Goal: Information Seeking & Learning: Find specific fact

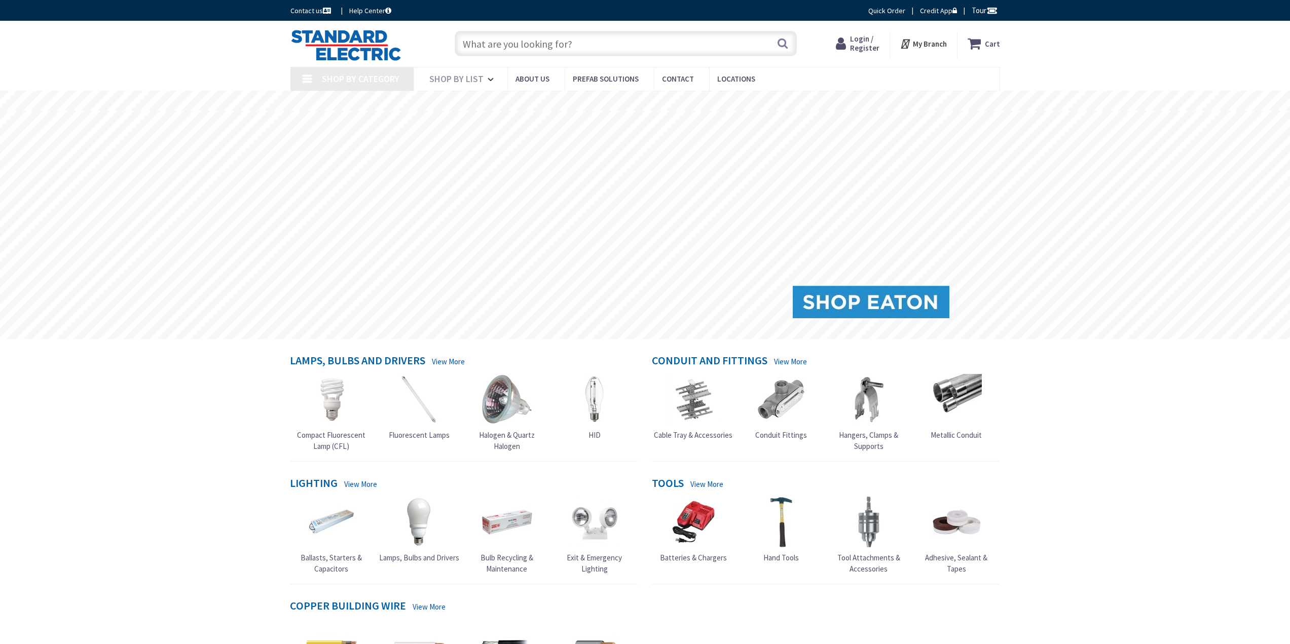
type input "Wessagussett Wetland and [GEOGRAPHIC_DATA] - Historic Conservation Site, [STREE…"
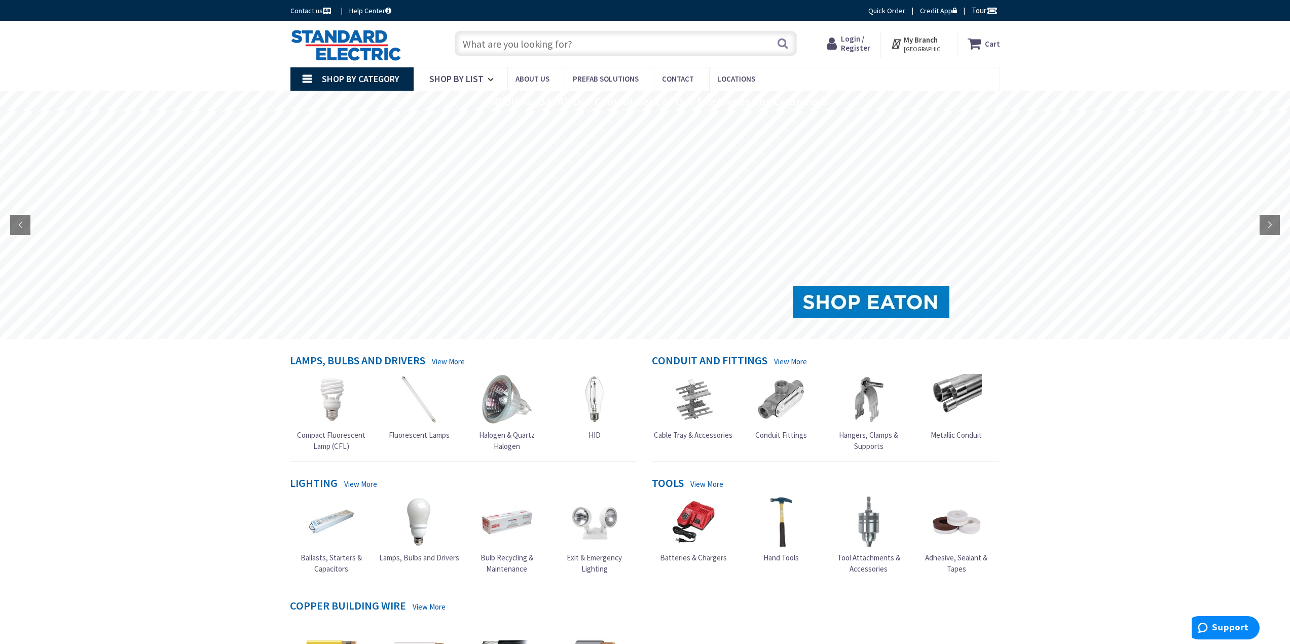
click at [546, 41] on input "text" at bounding box center [626, 43] width 342 height 25
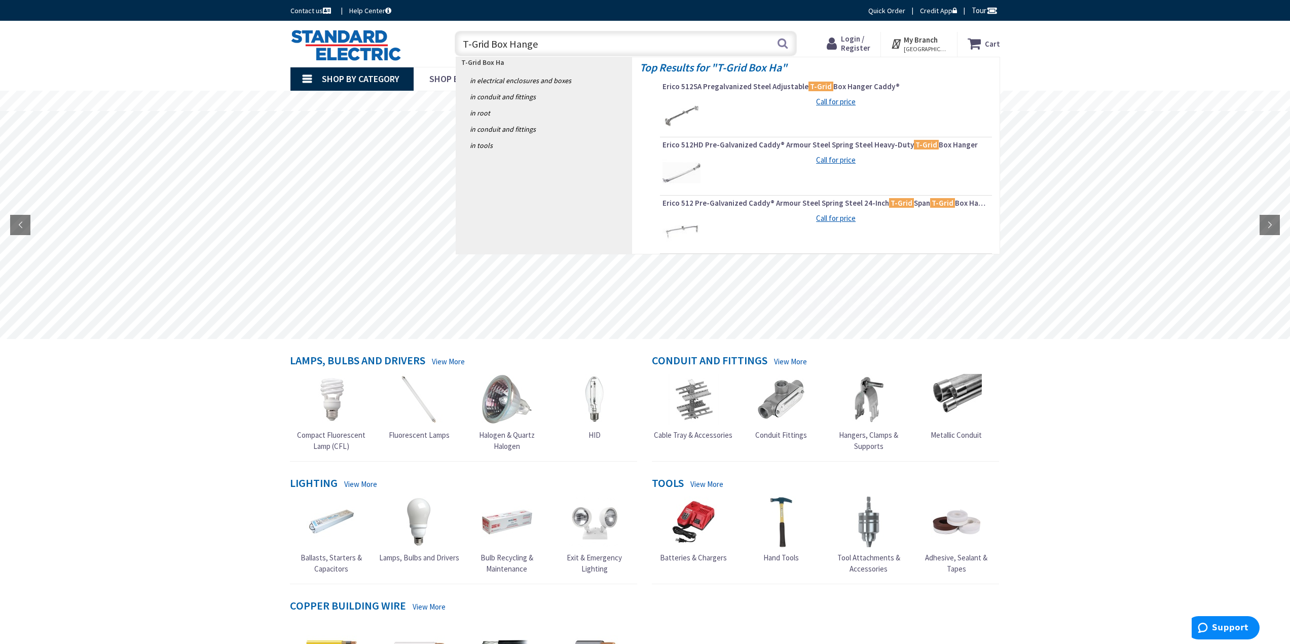
type input "T-Grid Box Hanger"
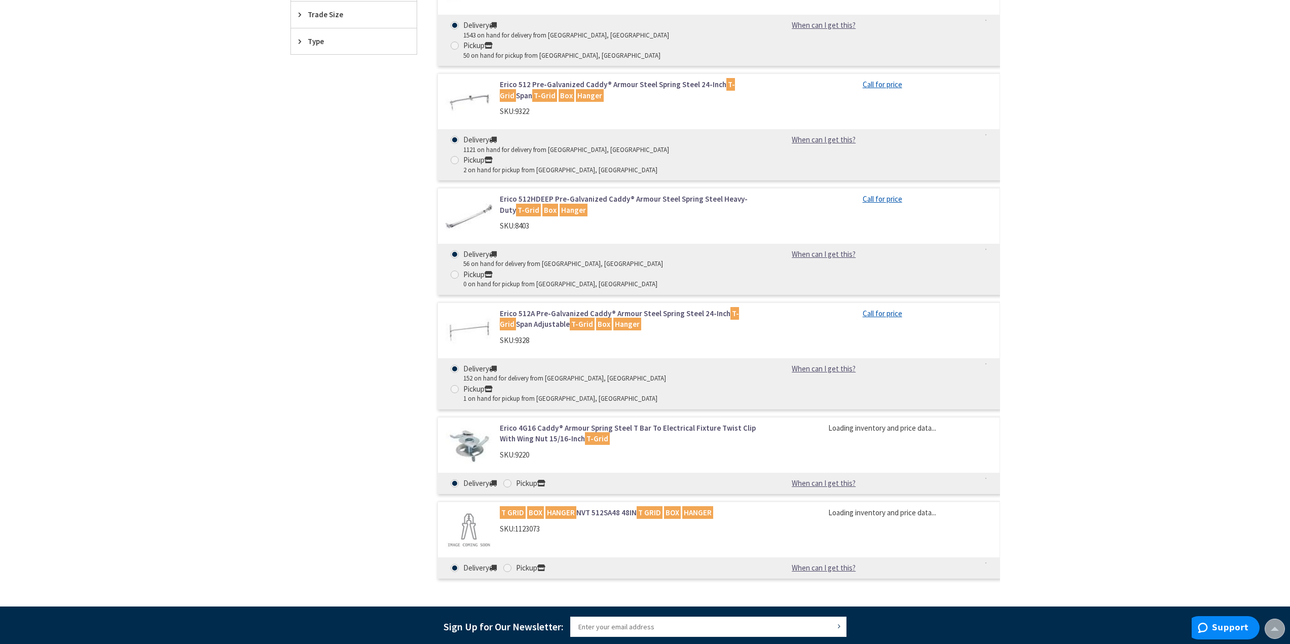
scroll to position [456, 0]
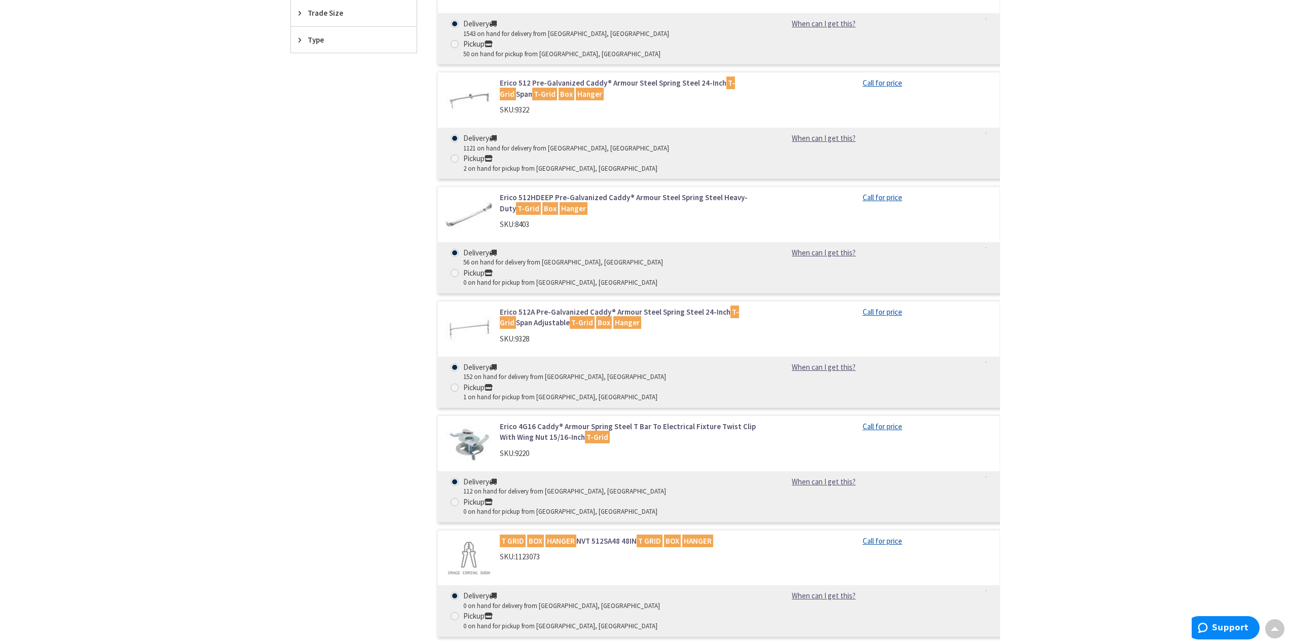
drag, startPoint x: 581, startPoint y: 420, endPoint x: 1142, endPoint y: 472, distance: 562.9
click at [1175, 479] on div "Skip to Content Toggle Nav Search Cart My Cart Close" at bounding box center [645, 254] width 1290 height 1378
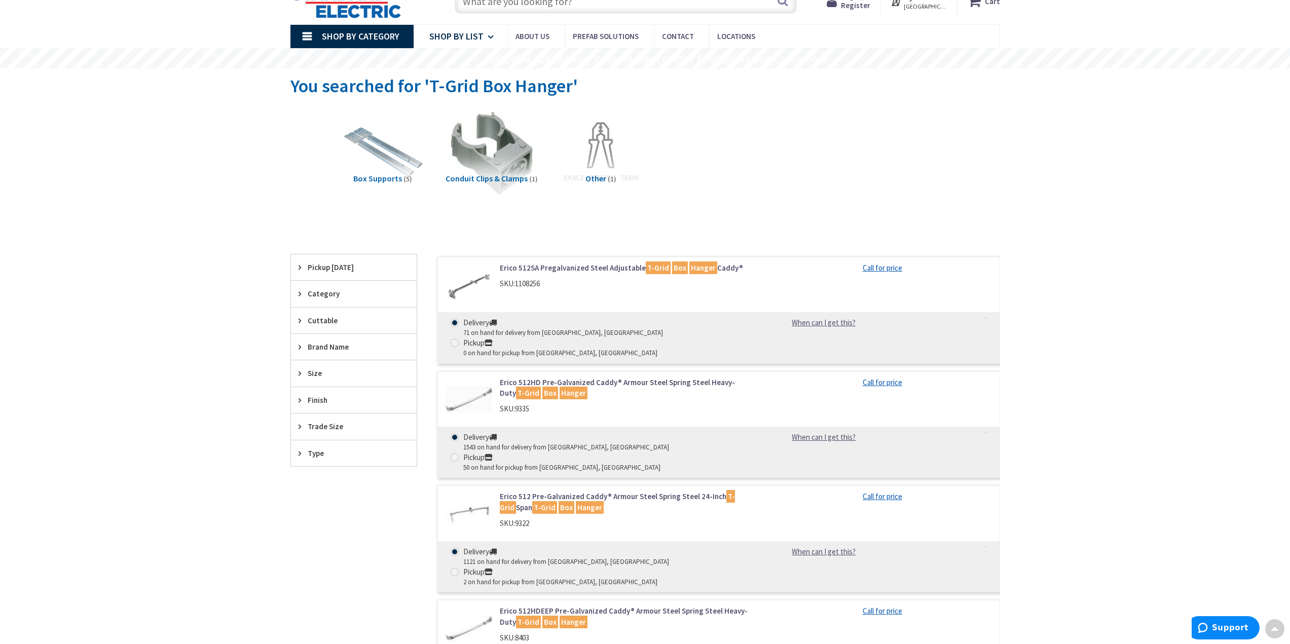
scroll to position [0, 0]
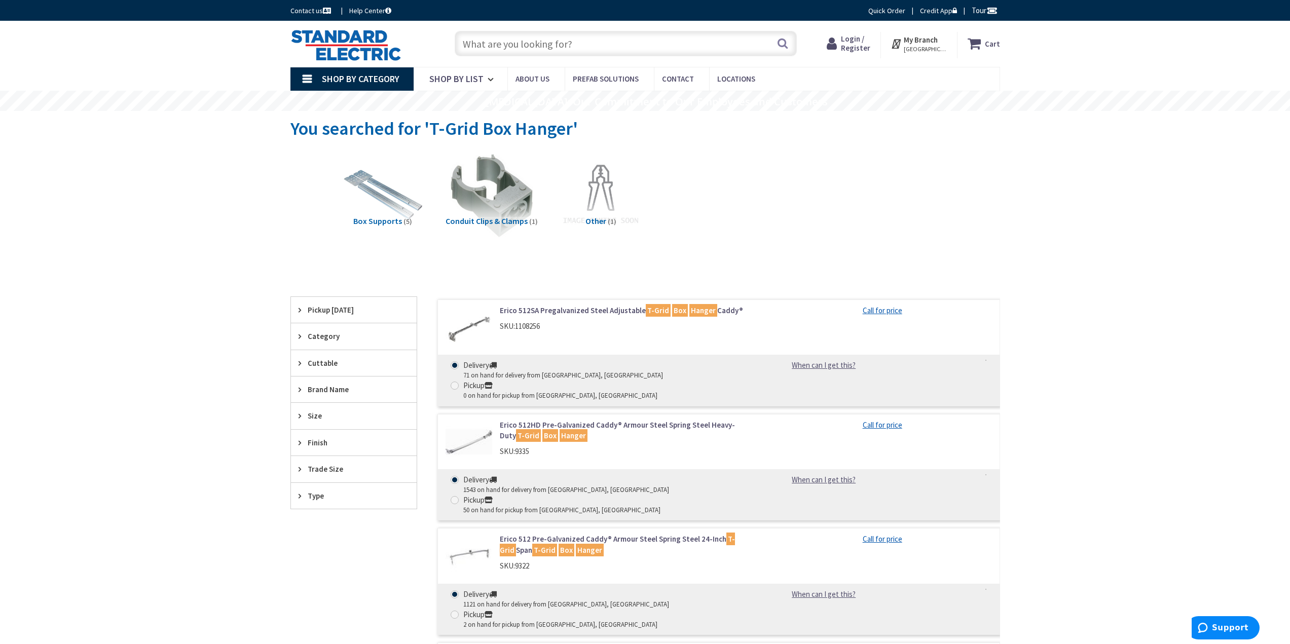
click at [471, 46] on input "text" at bounding box center [626, 43] width 342 height 25
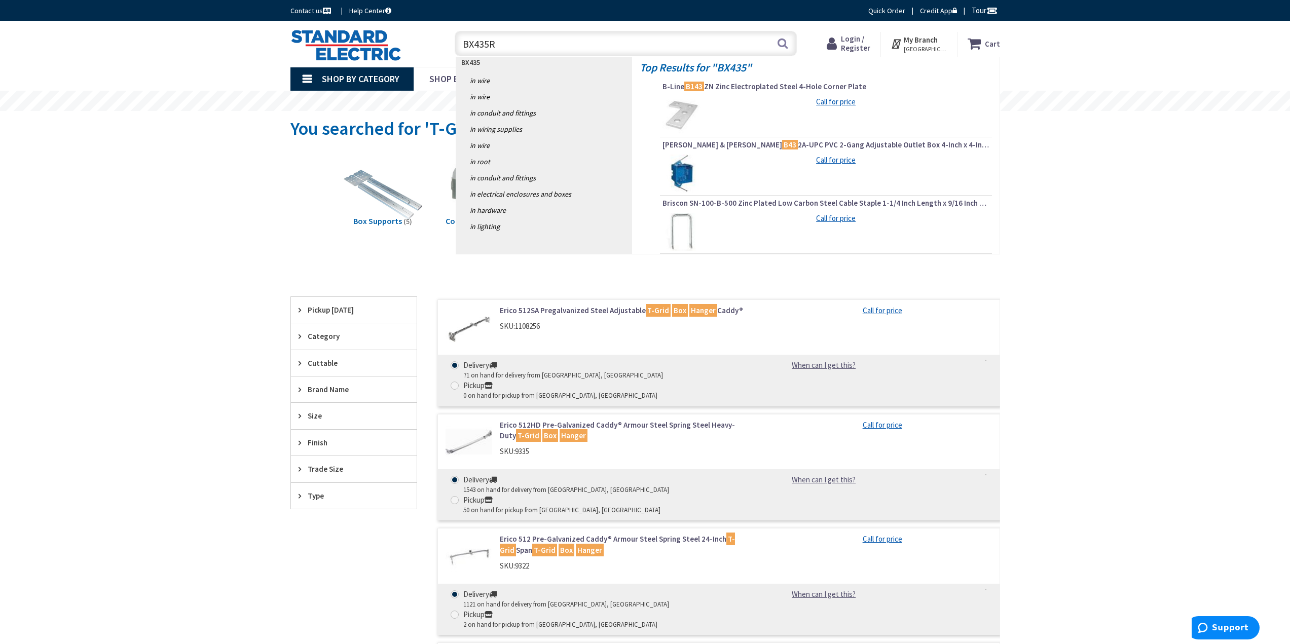
type input "BX435RD"
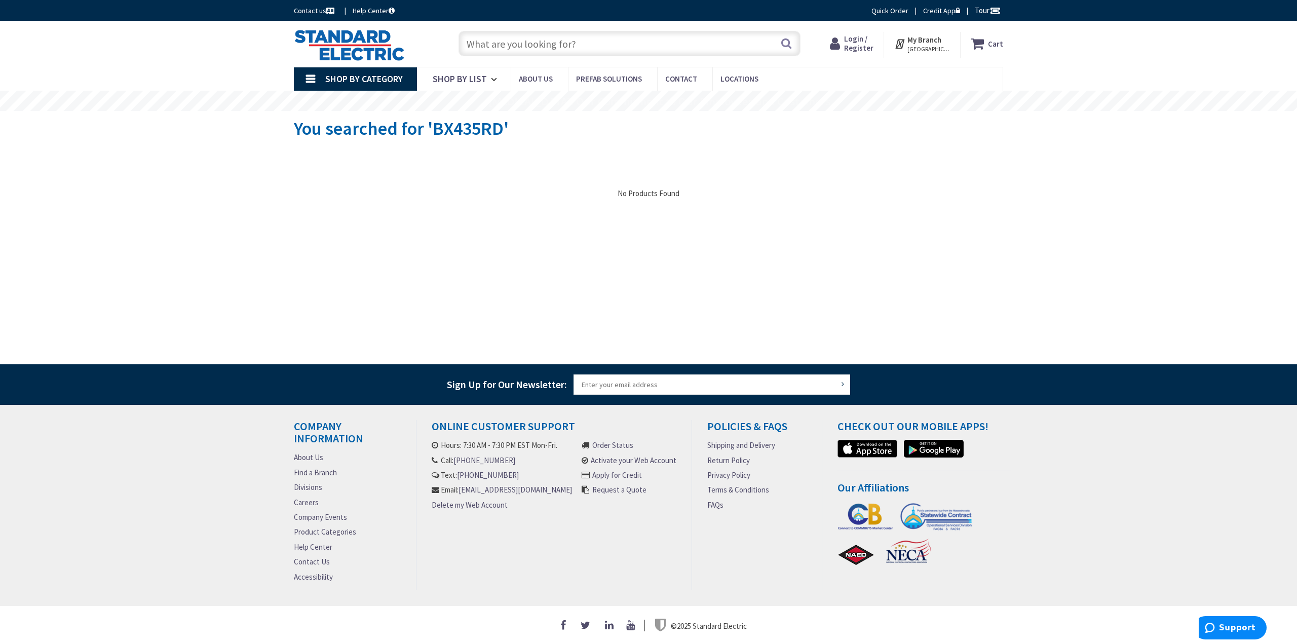
click at [542, 41] on input "text" at bounding box center [630, 43] width 342 height 25
click at [538, 43] on input "text" at bounding box center [630, 43] width 342 height 25
paste input "512SA48"
type input "512SA48"
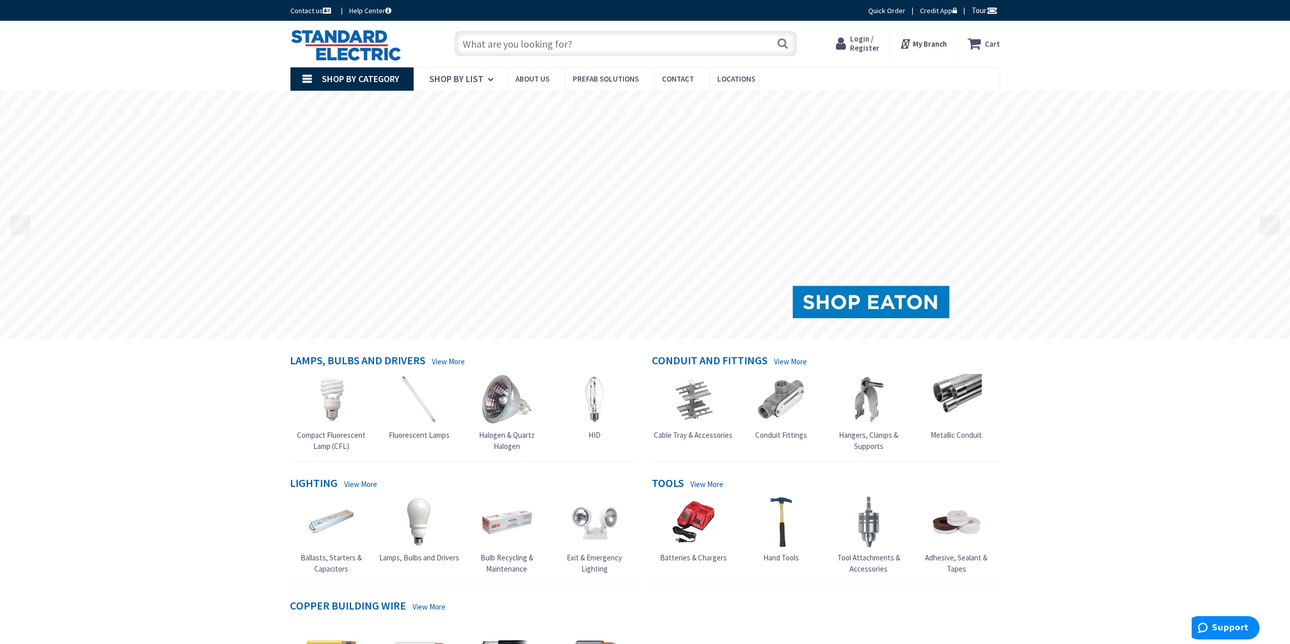
click at [572, 46] on input "text" at bounding box center [626, 43] width 342 height 25
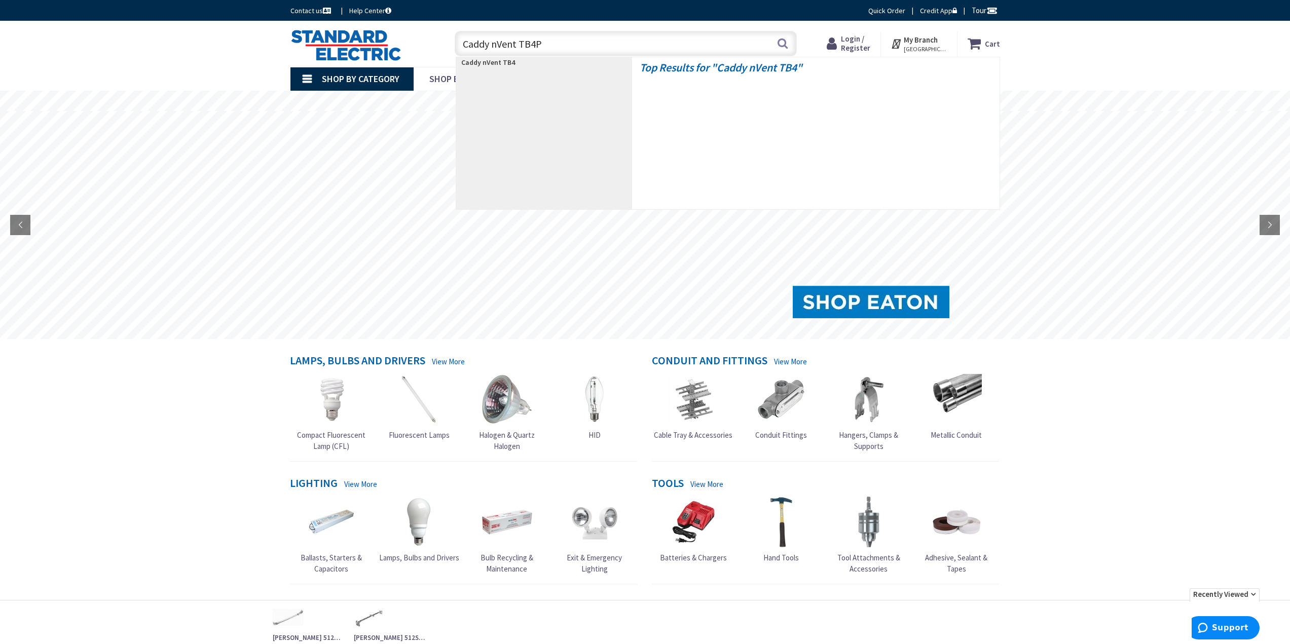
type input "Caddy nVent TB4PU"
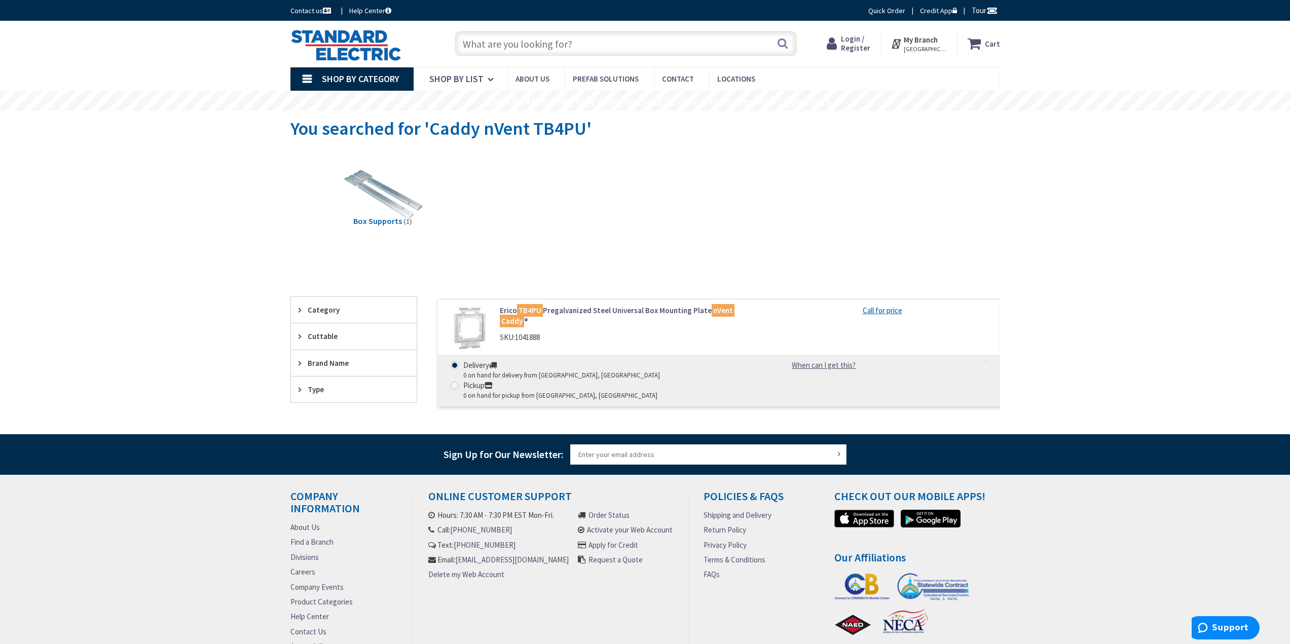
drag, startPoint x: 563, startPoint y: 46, endPoint x: 441, endPoint y: 39, distance: 122.4
click at [438, 38] on div "Toggle Nav Search Cart My Cart Close" at bounding box center [645, 44] width 725 height 34
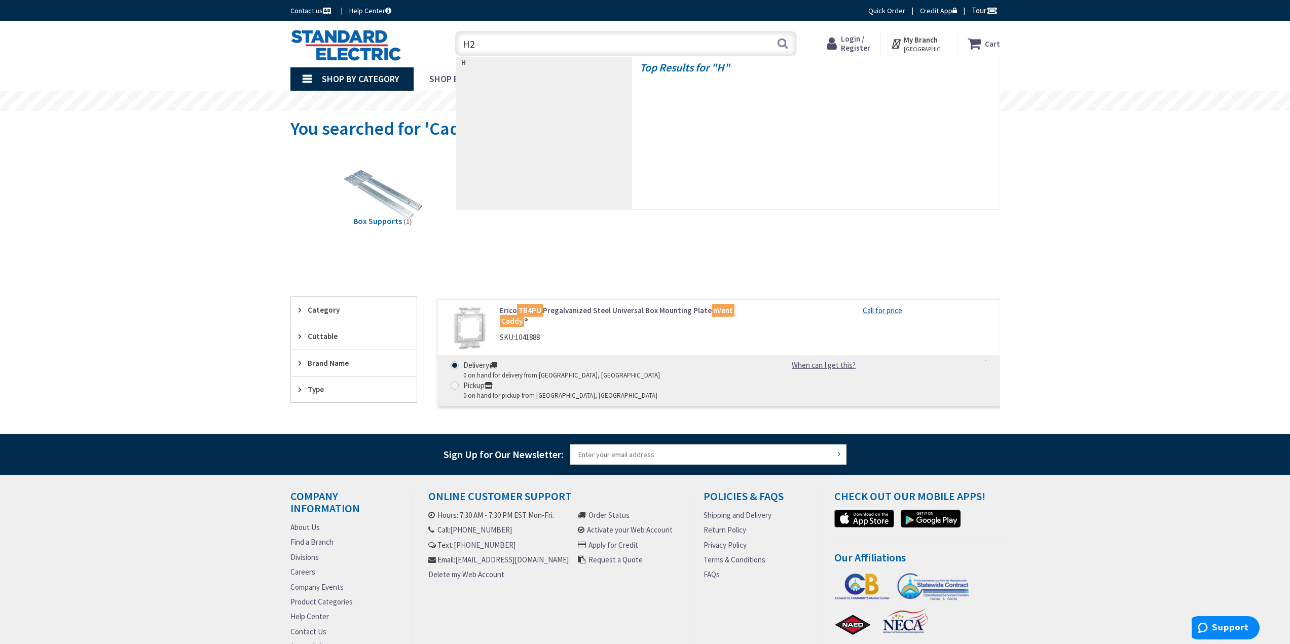
type input "H23"
